Goal: Task Accomplishment & Management: Manage account settings

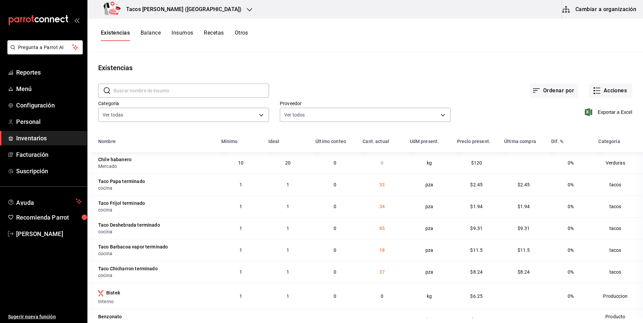
click at [247, 11] on icon "button" at bounding box center [249, 9] width 5 height 5
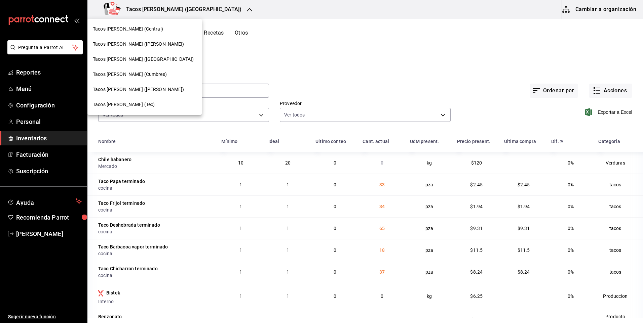
click at [194, 49] on div at bounding box center [321, 161] width 643 height 323
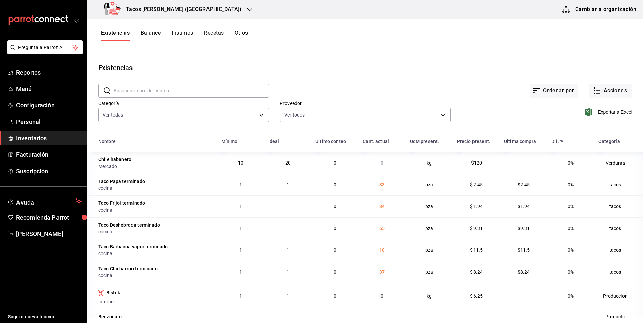
click at [188, 35] on button "Insumos" at bounding box center [182, 35] width 22 height 11
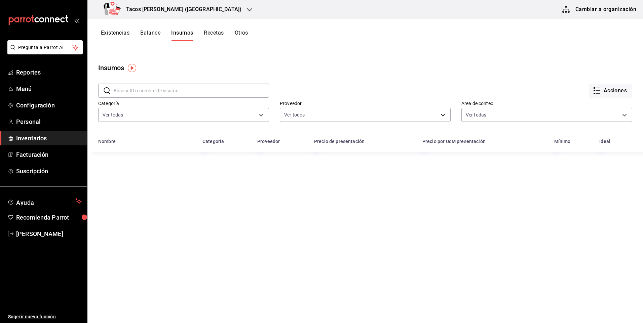
click at [125, 34] on button "Existencias" at bounding box center [115, 35] width 29 height 11
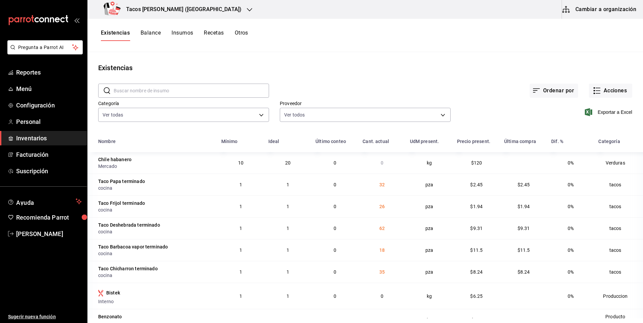
click at [200, 12] on div "Tacos [PERSON_NAME] ([GEOGRAPHIC_DATA])" at bounding box center [174, 9] width 162 height 19
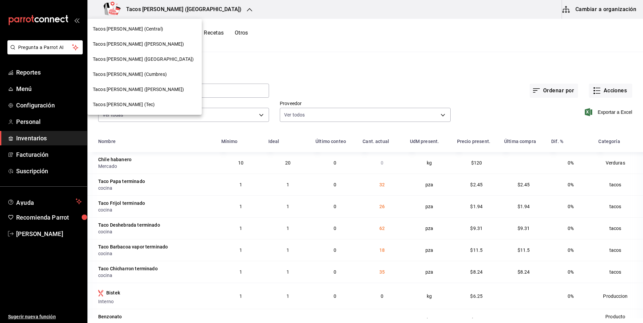
click at [152, 32] on div "Tacos [PERSON_NAME] (Central)" at bounding box center [145, 29] width 104 height 7
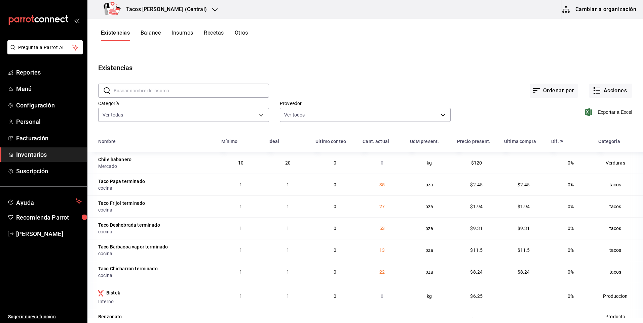
click at [182, 8] on h3 "Tacos [PERSON_NAME] (Central)" at bounding box center [164, 9] width 86 height 8
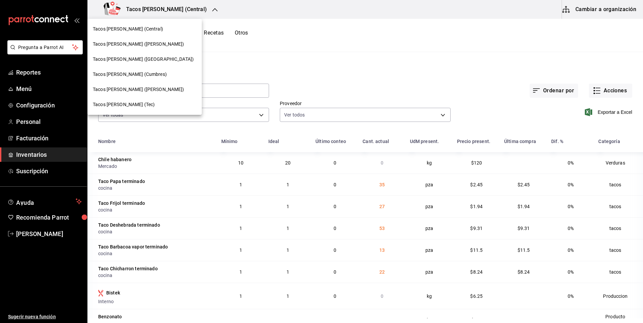
click at [160, 46] on div "Tacos [PERSON_NAME] ([PERSON_NAME])" at bounding box center [145, 44] width 104 height 7
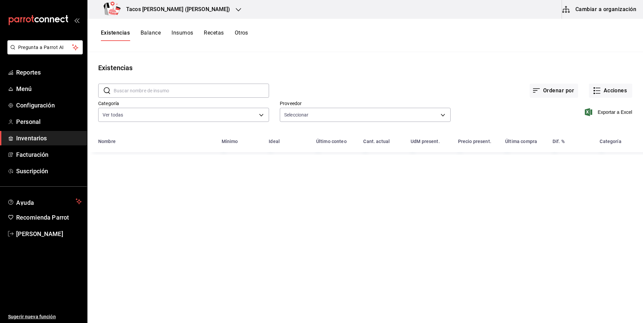
type input "237c9a5b-4078-49eb-83ef-23bf52bd7acd,14f90e99-f19e-4745-b997-48f1d3d95977,42f00…"
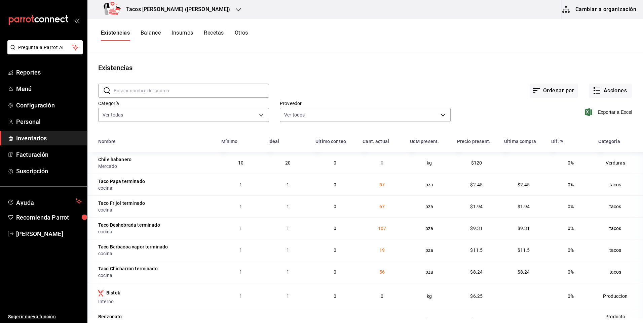
click at [191, 13] on div "Tacos [PERSON_NAME] ([PERSON_NAME])" at bounding box center [168, 9] width 151 height 19
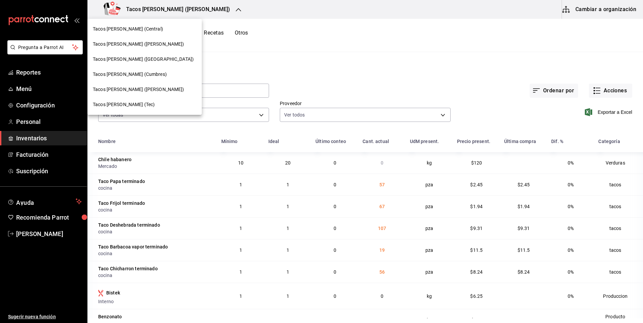
click at [162, 63] on div "Tacos [PERSON_NAME] ([GEOGRAPHIC_DATA])" at bounding box center [144, 59] width 114 height 15
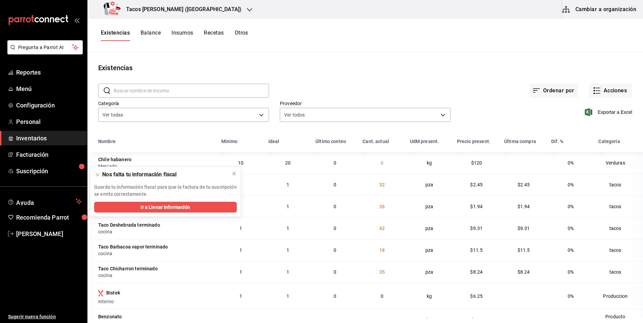
click at [184, 8] on h3 "Tacos [PERSON_NAME] ([GEOGRAPHIC_DATA])" at bounding box center [181, 9] width 121 height 8
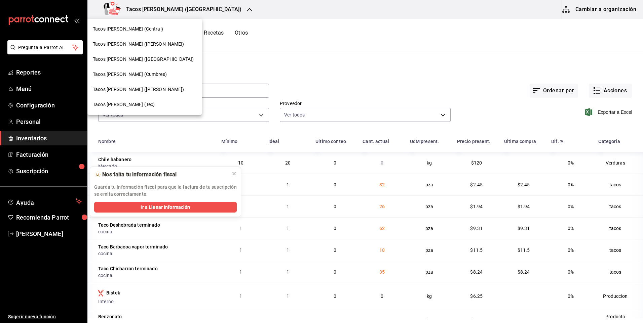
click at [146, 46] on span "Tacos [PERSON_NAME] ([PERSON_NAME])" at bounding box center [138, 44] width 91 height 7
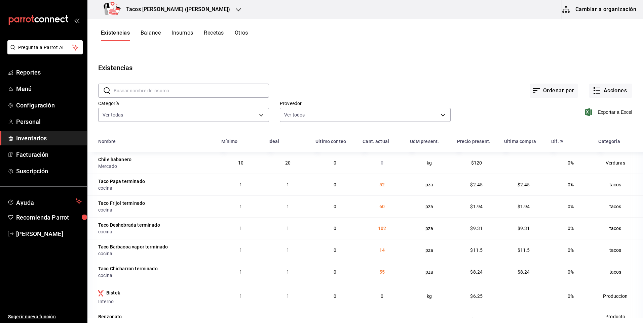
click at [182, 12] on h3 "Tacos [PERSON_NAME] ([PERSON_NAME])" at bounding box center [176, 9] width 110 height 8
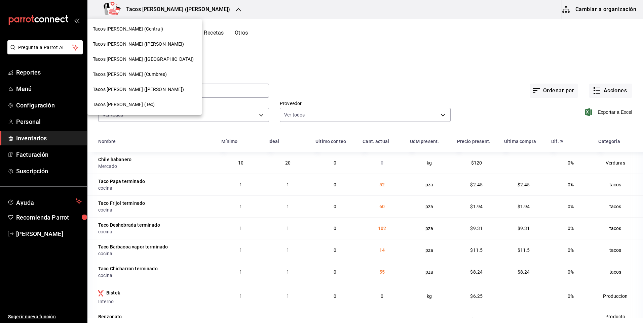
click at [160, 42] on div "Tacos [PERSON_NAME] ([PERSON_NAME])" at bounding box center [145, 44] width 104 height 7
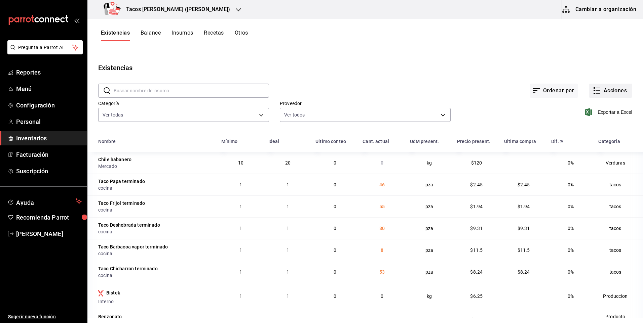
click at [616, 91] on button "Acciones" at bounding box center [610, 91] width 43 height 14
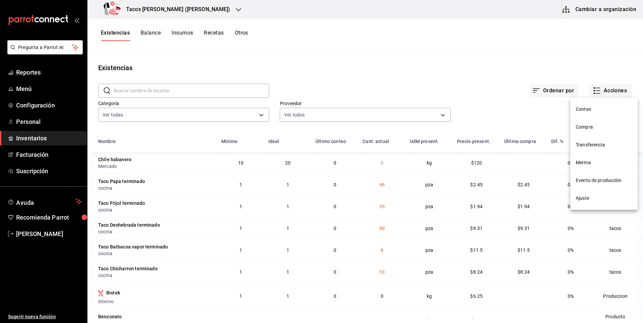
click at [590, 132] on li "Compra" at bounding box center [603, 127] width 67 height 18
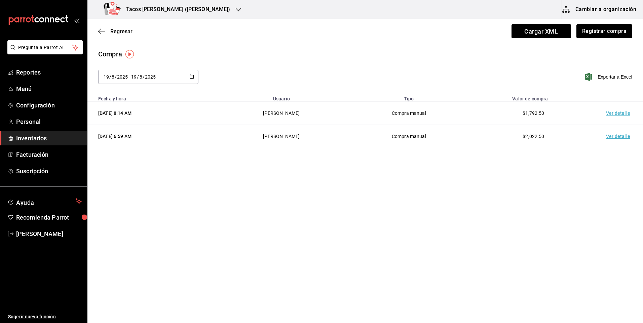
click at [581, 29] on button "Registrar compra" at bounding box center [604, 31] width 56 height 14
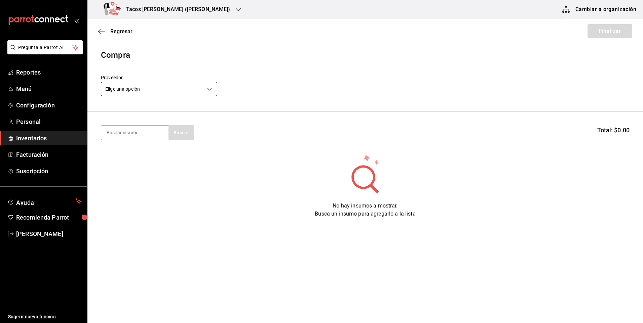
click at [166, 89] on body "Pregunta a Parrot AI Reportes Menú Configuración Personal Inventarios Facturaci…" at bounding box center [321, 142] width 643 height 285
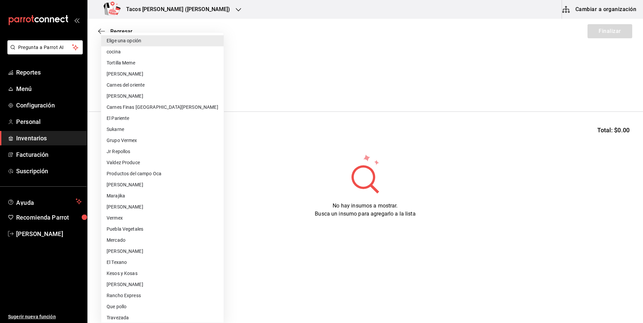
click at [143, 55] on li "cocina" at bounding box center [162, 51] width 122 height 11
type input "237c9a5b-4078-49eb-83ef-23bf52bd7acd"
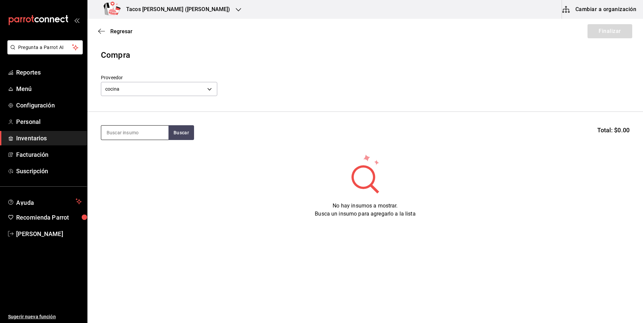
click at [152, 133] on input at bounding box center [134, 133] width 67 height 14
type input "barb"
click at [183, 134] on button "Buscar" at bounding box center [181, 132] width 26 height 15
click at [146, 159] on div "Taco Barbacoa vapor terminado" at bounding box center [135, 156] width 56 height 16
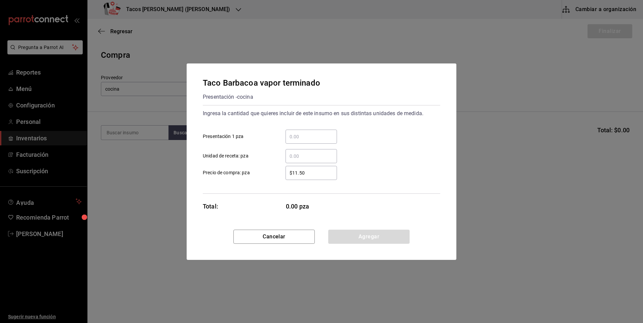
click at [316, 135] on input "​ Presentación 1 pza" at bounding box center [310, 137] width 51 height 8
type input "20"
click at [377, 240] on button "Agregar" at bounding box center [368, 237] width 81 height 14
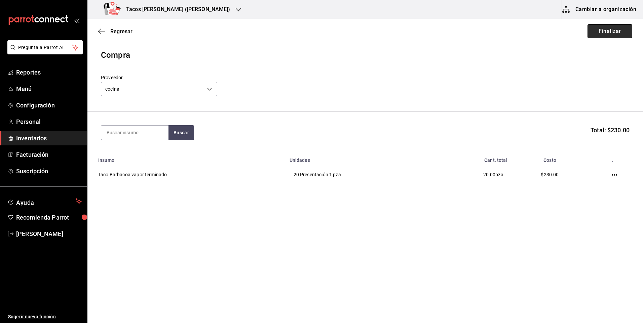
click at [621, 29] on button "Finalizar" at bounding box center [609, 31] width 45 height 14
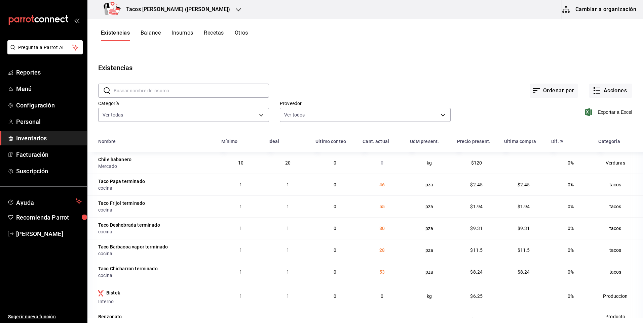
click at [186, 33] on button "Insumos" at bounding box center [182, 35] width 22 height 11
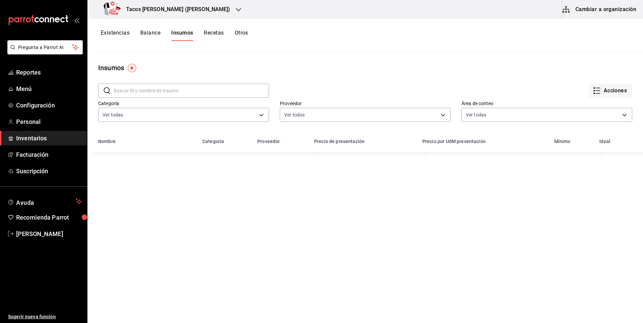
click at [119, 35] on button "Existencias" at bounding box center [115, 35] width 29 height 11
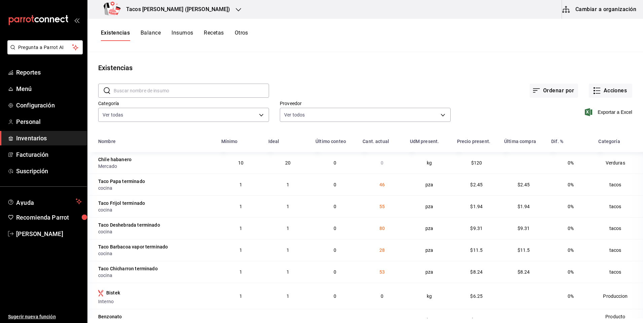
click at [198, 8] on div "Tacos don Pedro (Escobedo)" at bounding box center [168, 9] width 151 height 19
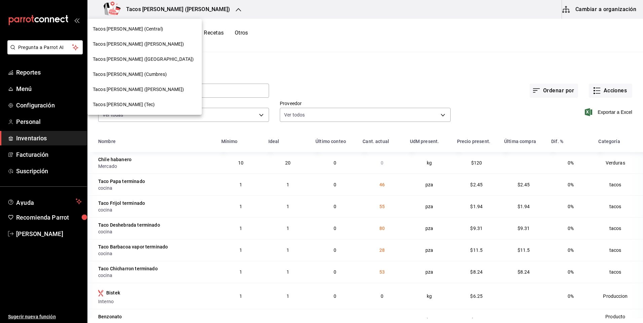
click at [153, 30] on div "Tacos Don Pedro (Central)" at bounding box center [145, 29] width 104 height 7
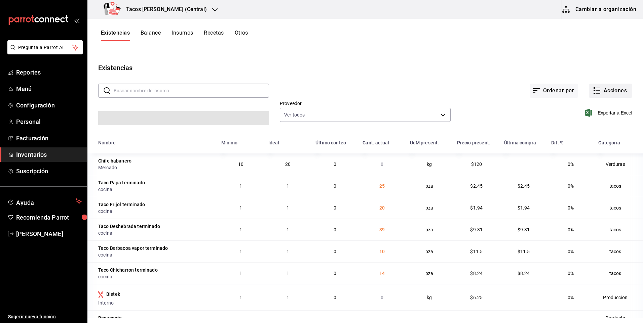
click at [597, 88] on button "Acciones" at bounding box center [610, 91] width 43 height 14
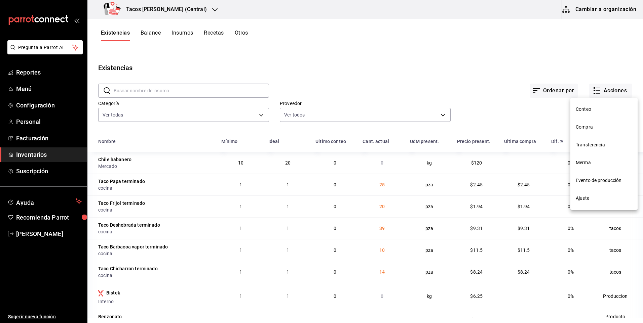
click at [581, 125] on span "Compra" at bounding box center [604, 127] width 56 height 7
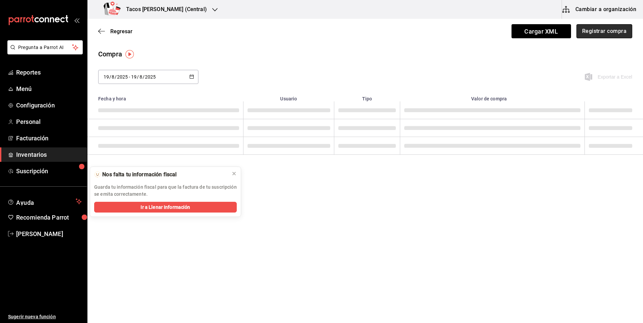
click at [597, 32] on button "Registrar compra" at bounding box center [604, 31] width 56 height 14
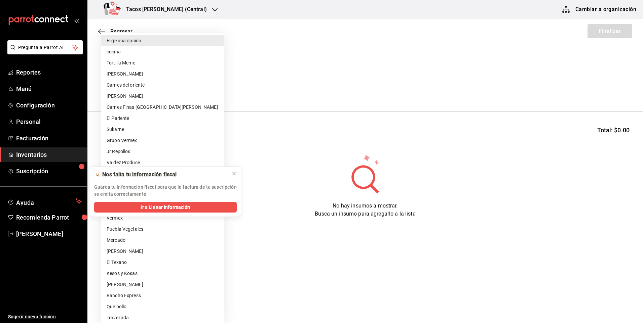
click at [190, 91] on body "Pregunta a Parrot AI Reportes Menú Configuración Personal Facturación Inventari…" at bounding box center [321, 142] width 643 height 285
click at [119, 51] on li "cocina" at bounding box center [162, 51] width 122 height 11
type input "237c9a5b-4078-49eb-83ef-23bf52bd7acd"
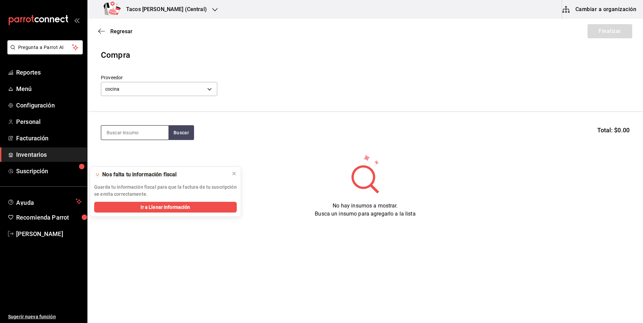
click at [129, 133] on input at bounding box center [134, 133] width 67 height 14
type input "des"
click at [172, 130] on button "Buscar" at bounding box center [181, 132] width 26 height 15
click at [151, 155] on div "Taco Deshebrada terminado" at bounding box center [135, 156] width 56 height 16
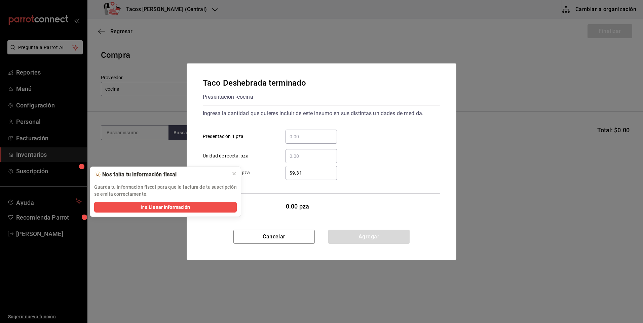
click at [291, 133] on input "​ Presentación 1 pza" at bounding box center [310, 137] width 51 height 8
type input "30"
click at [361, 232] on button "Agregar" at bounding box center [368, 237] width 81 height 14
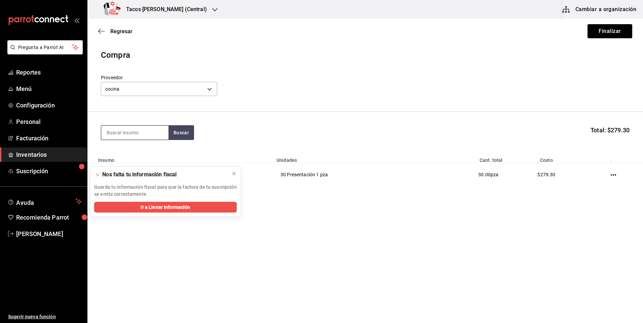
click at [159, 136] on input at bounding box center [134, 133] width 67 height 14
type input "pap"
click at [176, 136] on button "Buscar" at bounding box center [181, 132] width 26 height 15
click at [147, 153] on div "Taco Papa terminado" at bounding box center [133, 152] width 52 height 8
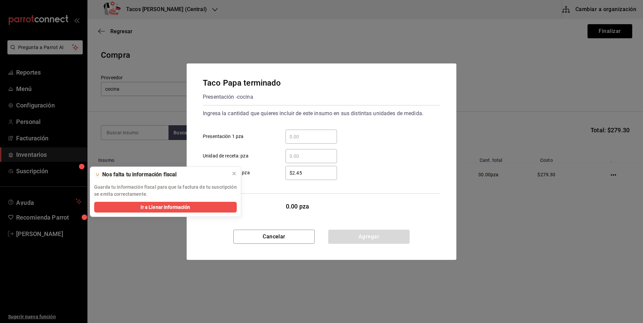
click at [300, 138] on input "​ Presentación 1 pza" at bounding box center [310, 137] width 51 height 8
type input "20"
click at [363, 238] on button "Agregar" at bounding box center [368, 237] width 81 height 14
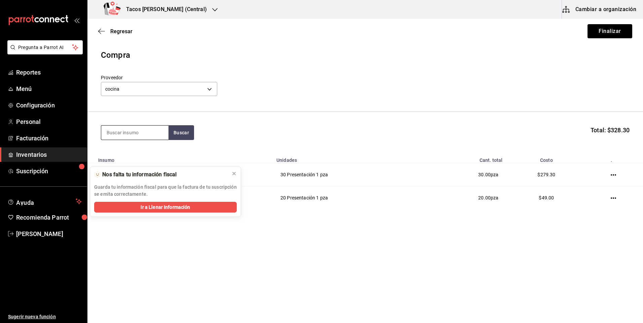
click at [143, 128] on input at bounding box center [134, 133] width 67 height 14
type input "frij"
click at [178, 130] on button "Buscar" at bounding box center [181, 132] width 26 height 15
click at [142, 155] on div "Taco Frijol terminado" at bounding box center [132, 152] width 51 height 8
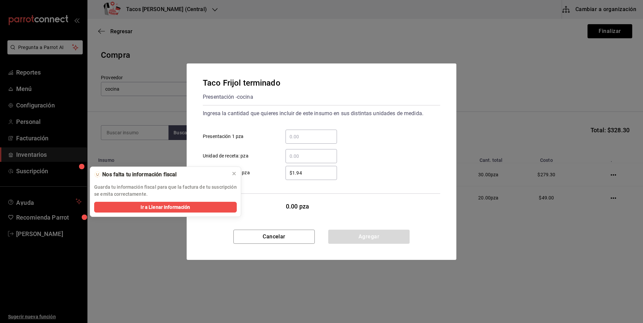
click at [289, 137] on input "​ Presentación 1 pza" at bounding box center [310, 137] width 51 height 8
type input "20"
click at [358, 234] on button "Agregar" at bounding box center [368, 237] width 81 height 14
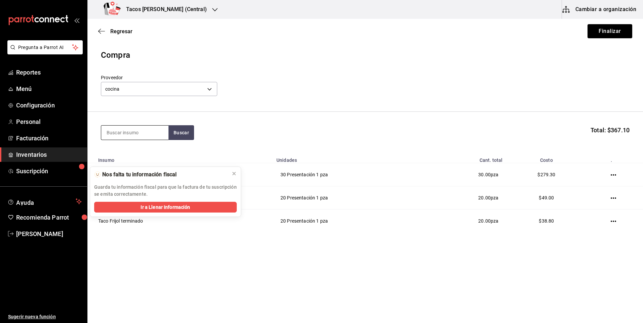
click at [113, 131] on input at bounding box center [134, 133] width 67 height 14
type input "chi"
click at [176, 131] on button "Buscar" at bounding box center [181, 132] width 26 height 15
click at [154, 153] on div "Taco Chicharron terminado" at bounding box center [135, 156] width 56 height 16
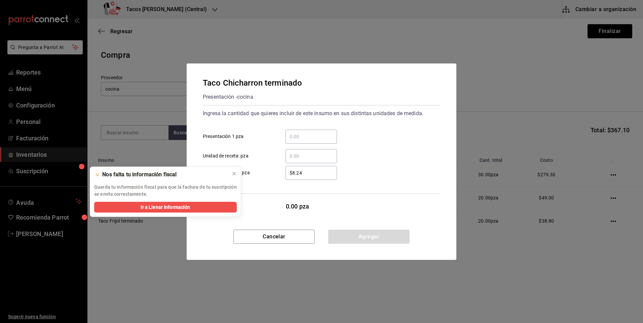
click at [308, 140] on input "​ Presentación 1 pza" at bounding box center [310, 137] width 51 height 8
type input "20"
click at [370, 234] on button "Agregar" at bounding box center [368, 237] width 81 height 14
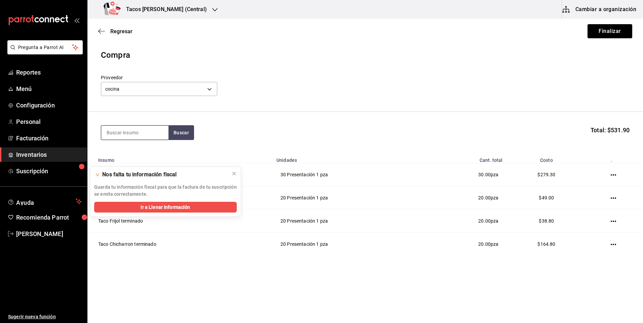
click at [130, 130] on input at bounding box center [134, 133] width 67 height 14
type input "barb"
click at [179, 132] on button "Buscar" at bounding box center [181, 132] width 26 height 15
click at [142, 154] on div "Taco Barbacoa vapor terminado" at bounding box center [135, 156] width 56 height 16
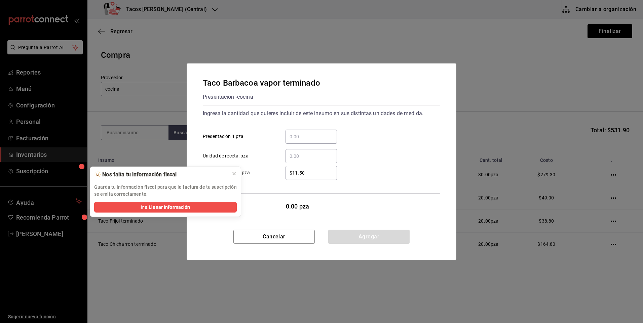
click at [322, 137] on input "​ Presentación 1 pza" at bounding box center [310, 137] width 51 height 8
type input "10"
click at [357, 234] on button "Agregar" at bounding box center [368, 237] width 81 height 14
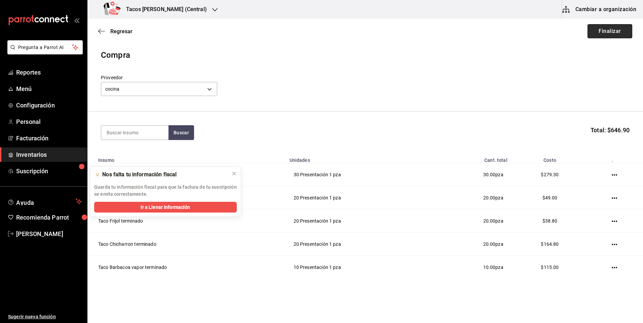
click at [611, 34] on button "Finalizar" at bounding box center [609, 31] width 45 height 14
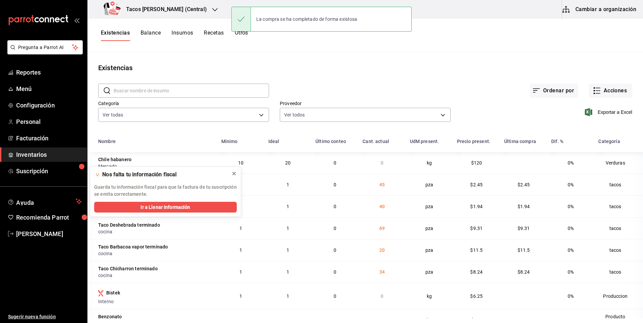
click at [233, 176] on icon at bounding box center [233, 173] width 5 height 5
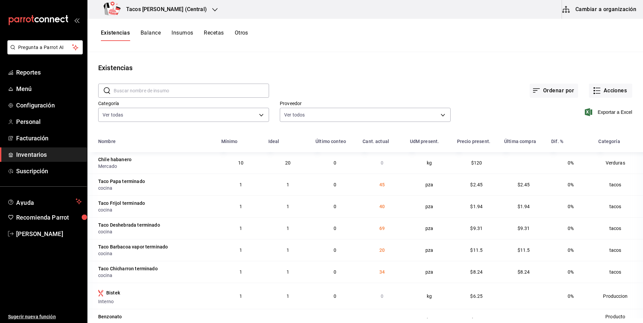
click at [184, 7] on h3 "Tacos Don Pedro (Central)" at bounding box center [164, 9] width 86 height 8
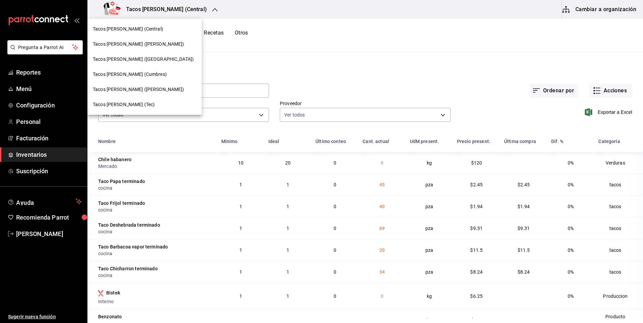
click at [156, 57] on div "Tacos [PERSON_NAME] ([GEOGRAPHIC_DATA])" at bounding box center [145, 59] width 104 height 7
